Goal: Task Accomplishment & Management: Complete application form

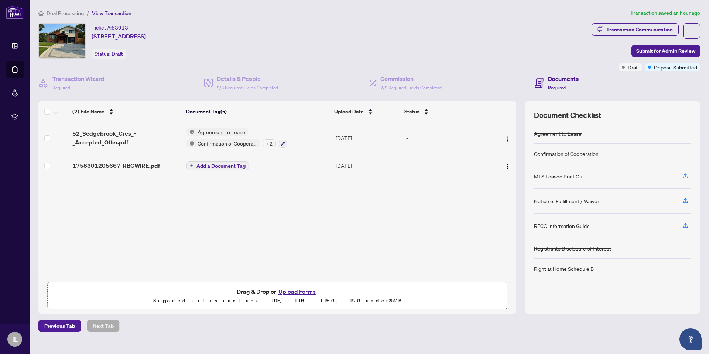
click at [300, 293] on button "Upload Forms" at bounding box center [297, 291] width 42 height 10
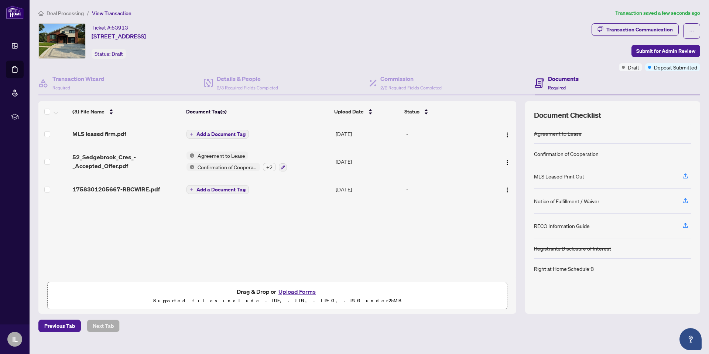
click at [201, 133] on span "Add a Document Tag" at bounding box center [220, 133] width 49 height 5
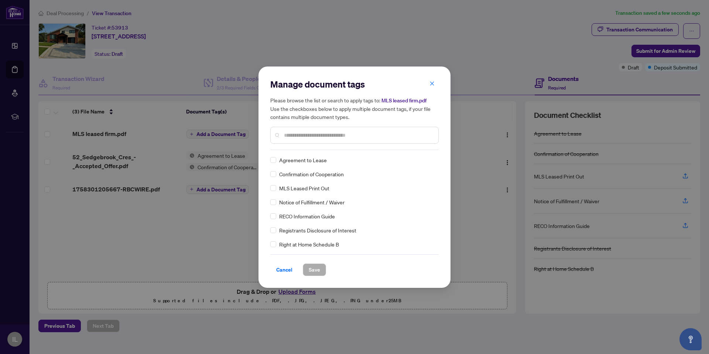
click at [290, 145] on div "Manage document tags Please browse the list or search to apply tags to: MLS lea…" at bounding box center [354, 114] width 168 height 72
click at [292, 136] on input "text" at bounding box center [358, 135] width 148 height 8
click at [316, 271] on span "Save" at bounding box center [314, 269] width 11 height 12
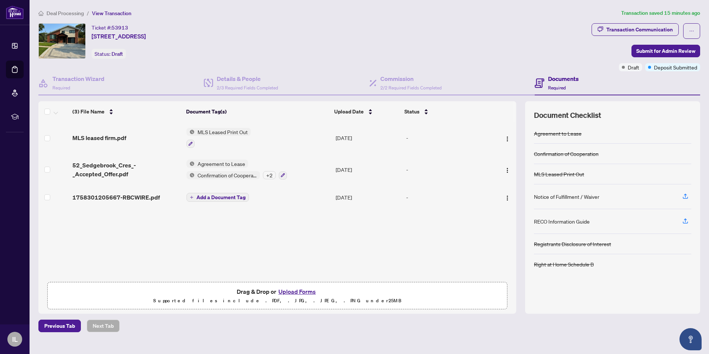
click at [294, 290] on button "Upload Forms" at bounding box center [297, 291] width 42 height 10
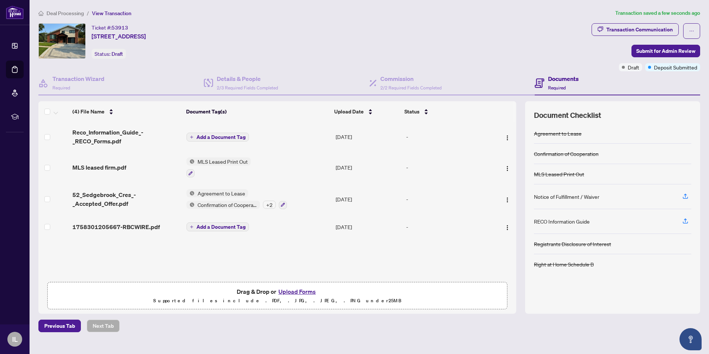
click at [209, 225] on span "Add a Document Tag" at bounding box center [220, 226] width 49 height 5
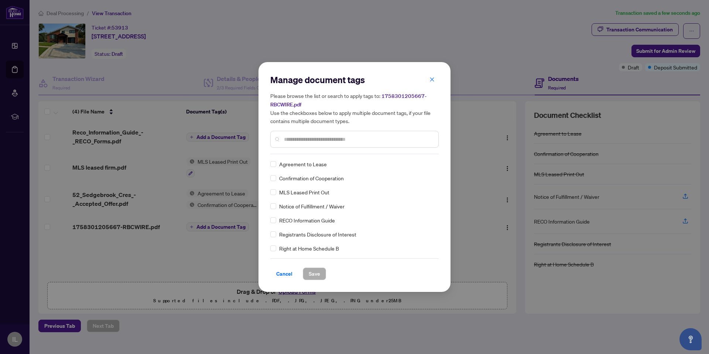
click at [217, 137] on div "Manage document tags Please browse the list or search to apply tags to: 1758301…" at bounding box center [354, 177] width 709 height 354
click at [221, 137] on div "Manage document tags Please browse the list or search to apply tags to: 1758301…" at bounding box center [354, 177] width 709 height 354
click at [283, 272] on span "Cancel" at bounding box center [284, 274] width 16 height 12
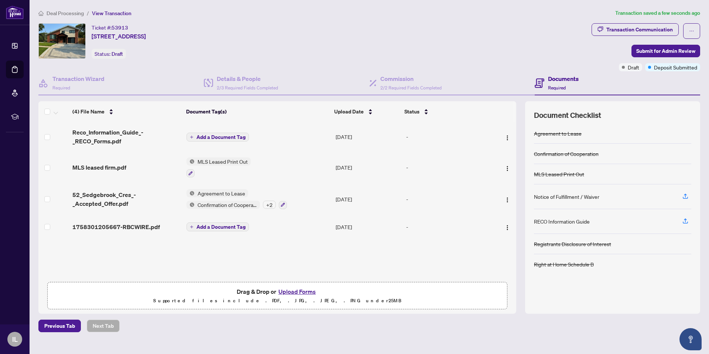
click at [217, 138] on span "Add a Document Tag" at bounding box center [220, 136] width 49 height 5
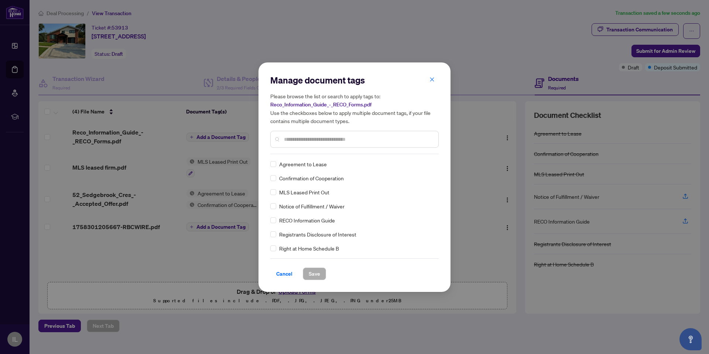
click at [311, 136] on input "text" at bounding box center [358, 139] width 148 height 8
type input "****"
click at [321, 271] on button "Save" at bounding box center [314, 273] width 23 height 13
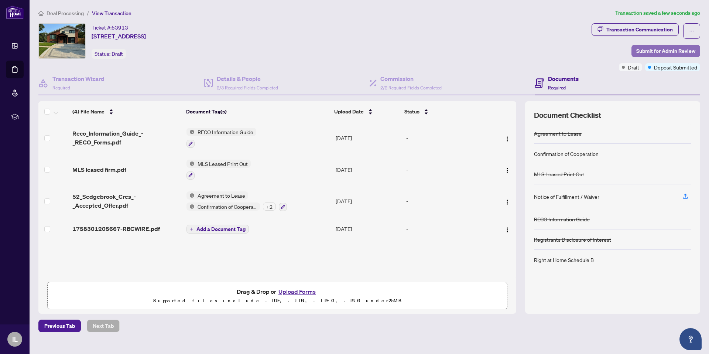
click at [668, 48] on span "Submit for Admin Review" at bounding box center [665, 51] width 59 height 12
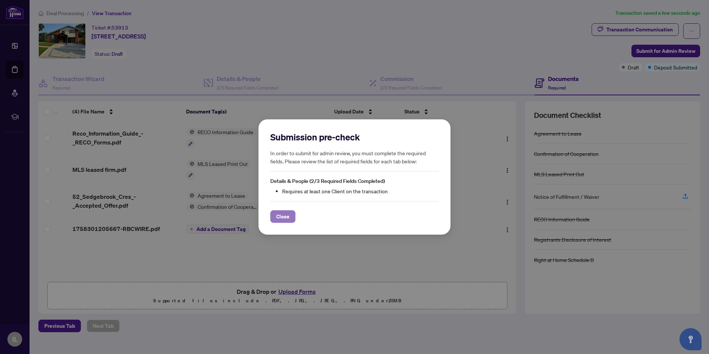
click at [286, 215] on span "Close" at bounding box center [282, 216] width 13 height 12
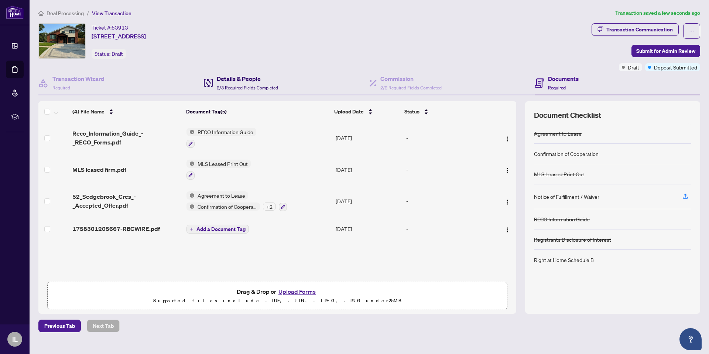
click at [241, 78] on h4 "Details & People" at bounding box center [247, 78] width 61 height 9
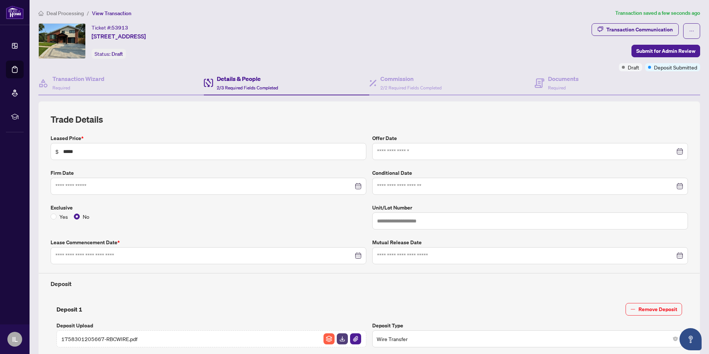
type input "**********"
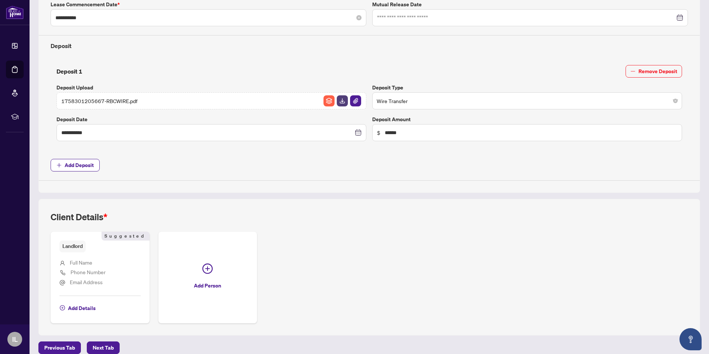
scroll to position [246, 0]
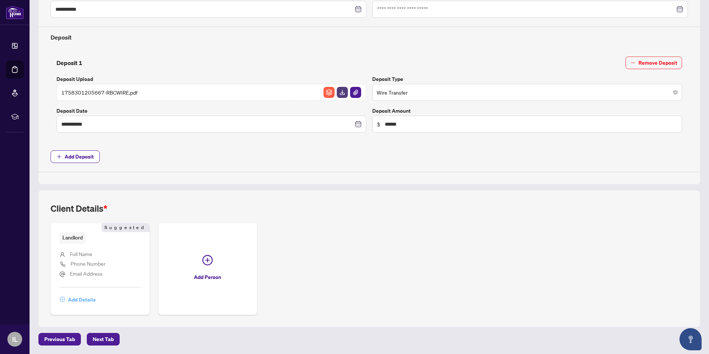
click at [79, 300] on span "Add Details" at bounding box center [82, 299] width 28 height 12
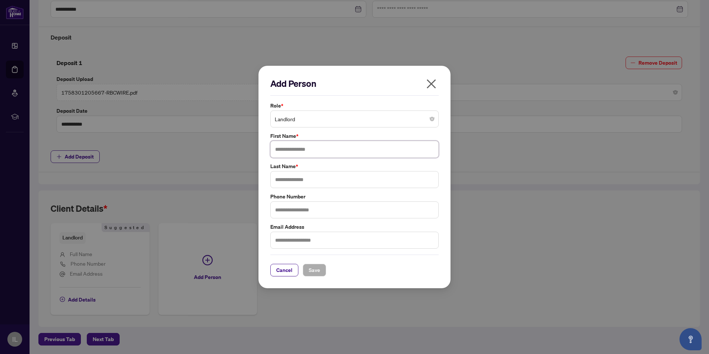
click at [303, 151] on input "text" at bounding box center [354, 149] width 168 height 17
type input "*****"
type input "****"
click at [317, 266] on span "Save" at bounding box center [314, 270] width 11 height 12
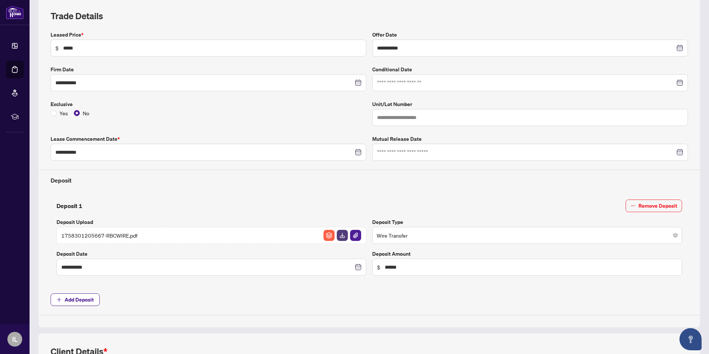
scroll to position [0, 0]
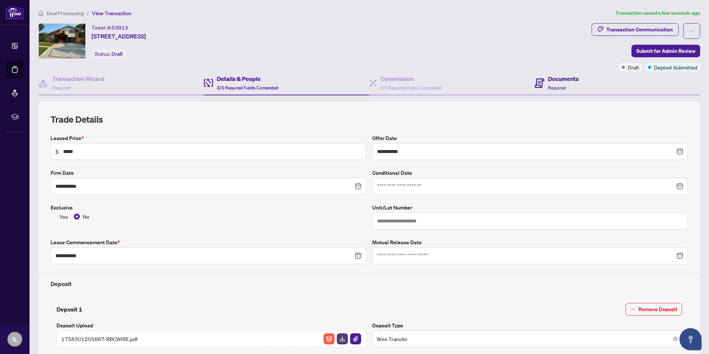
click at [551, 81] on h4 "Documents" at bounding box center [563, 78] width 31 height 9
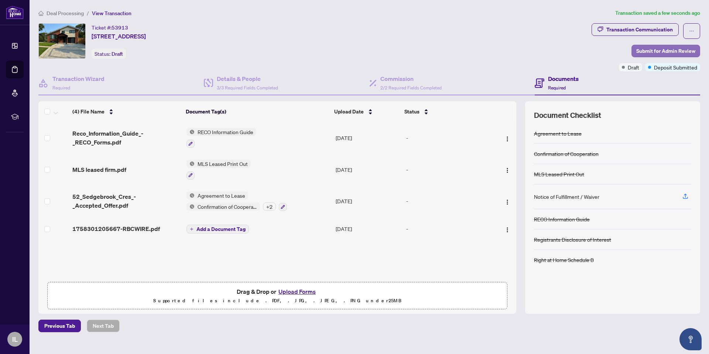
click at [662, 49] on span "Submit for Admin Review" at bounding box center [665, 51] width 59 height 12
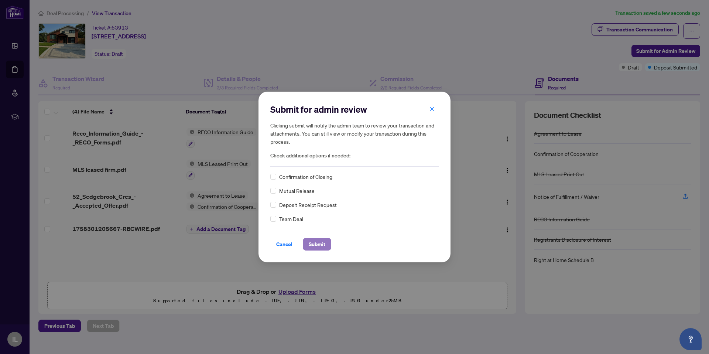
click at [327, 244] on button "Submit" at bounding box center [317, 244] width 28 height 13
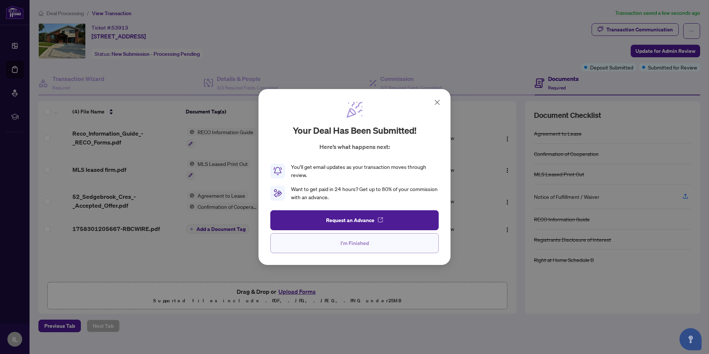
click at [354, 244] on span "I'm Finished" at bounding box center [354, 243] width 28 height 12
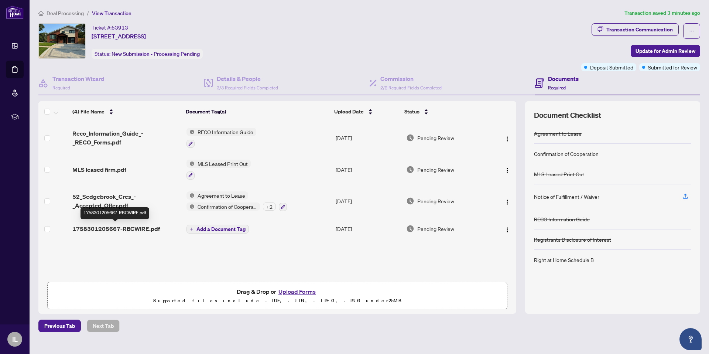
click at [132, 230] on span "1758301205667-RBCWIRE.pdf" at bounding box center [115, 228] width 87 height 9
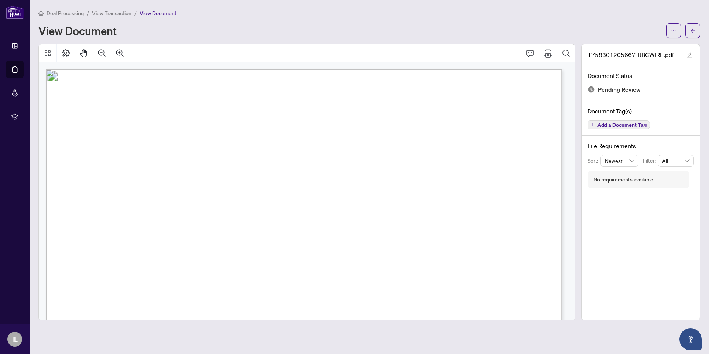
click at [120, 14] on span "View Transaction" at bounding box center [111, 13] width 39 height 7
